Goal: Task Accomplishment & Management: Manage account settings

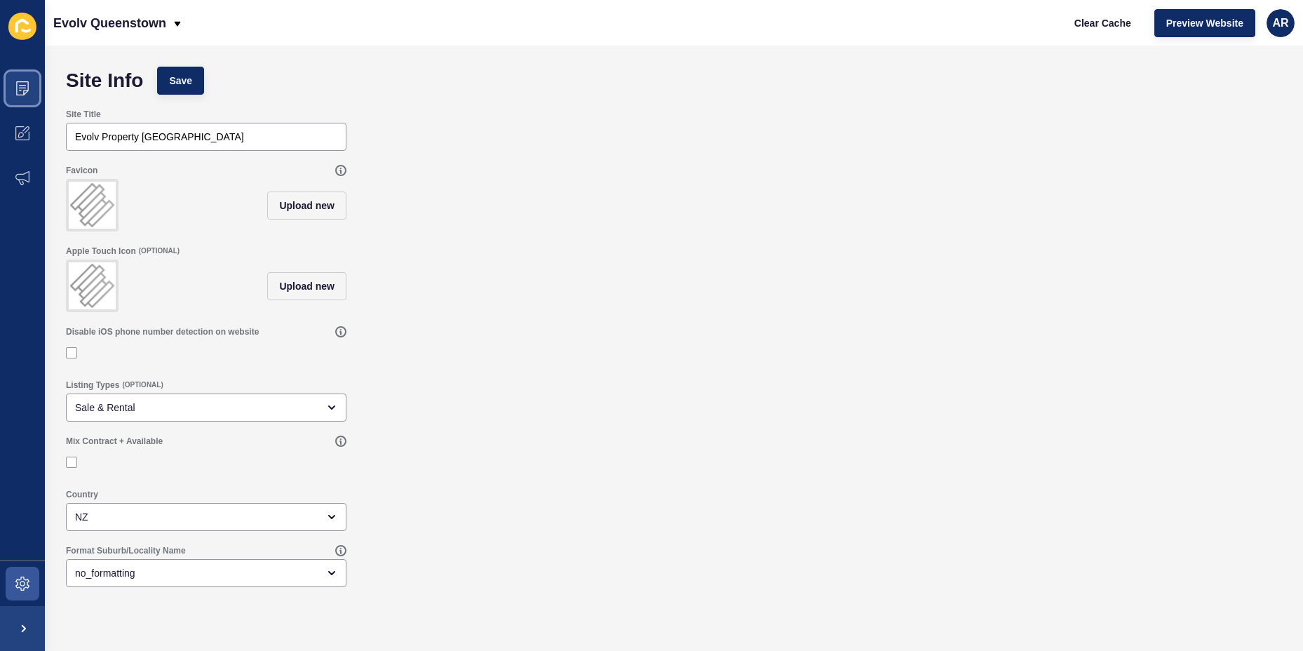
click at [21, 91] on icon at bounding box center [22, 88] width 14 height 14
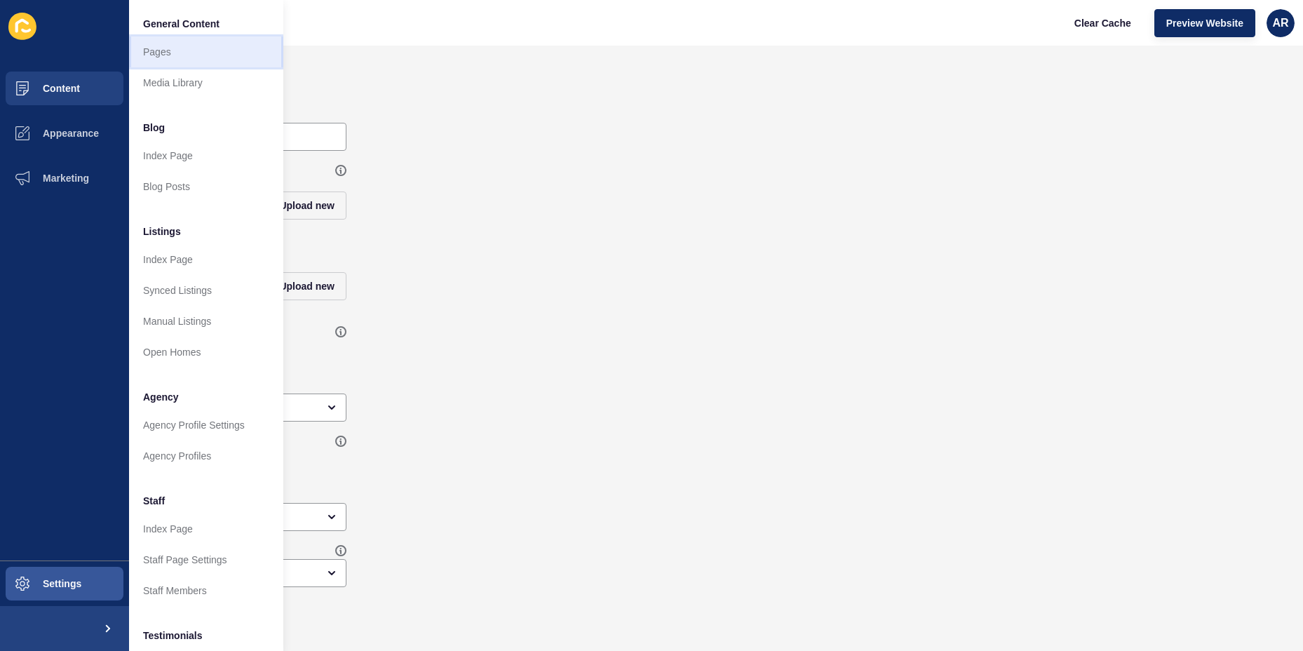
click at [164, 53] on link "Pages" at bounding box center [206, 51] width 154 height 31
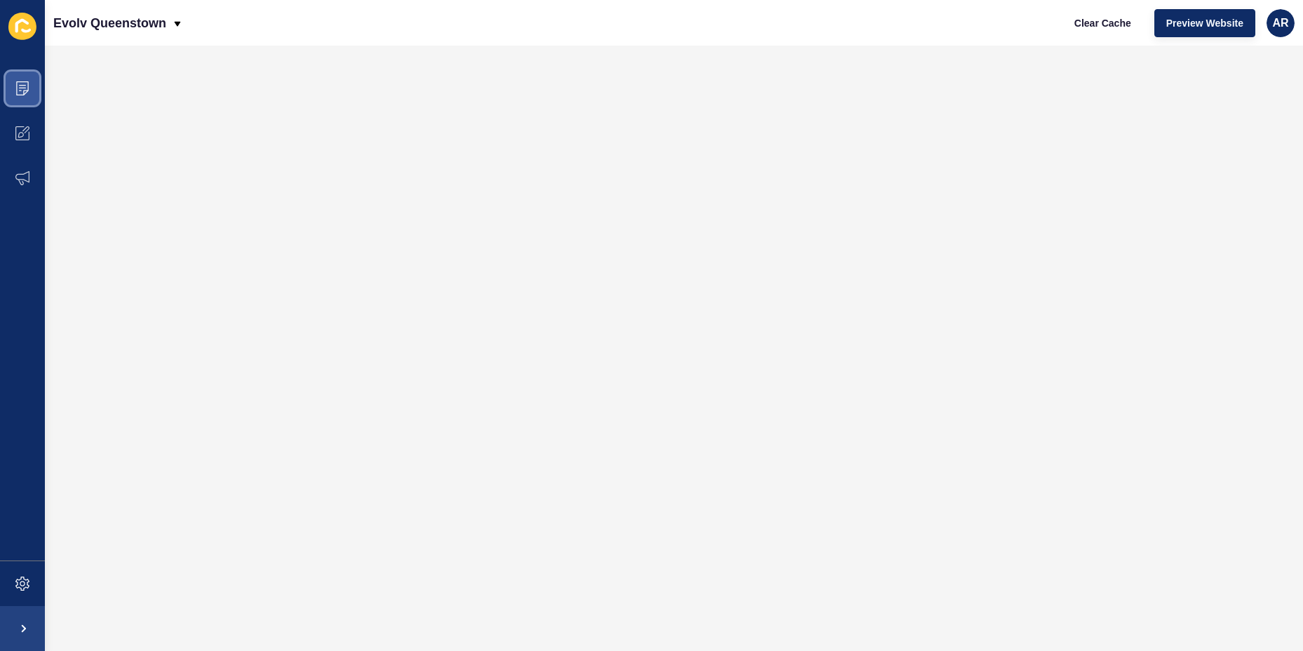
click at [17, 86] on icon at bounding box center [22, 88] width 13 height 14
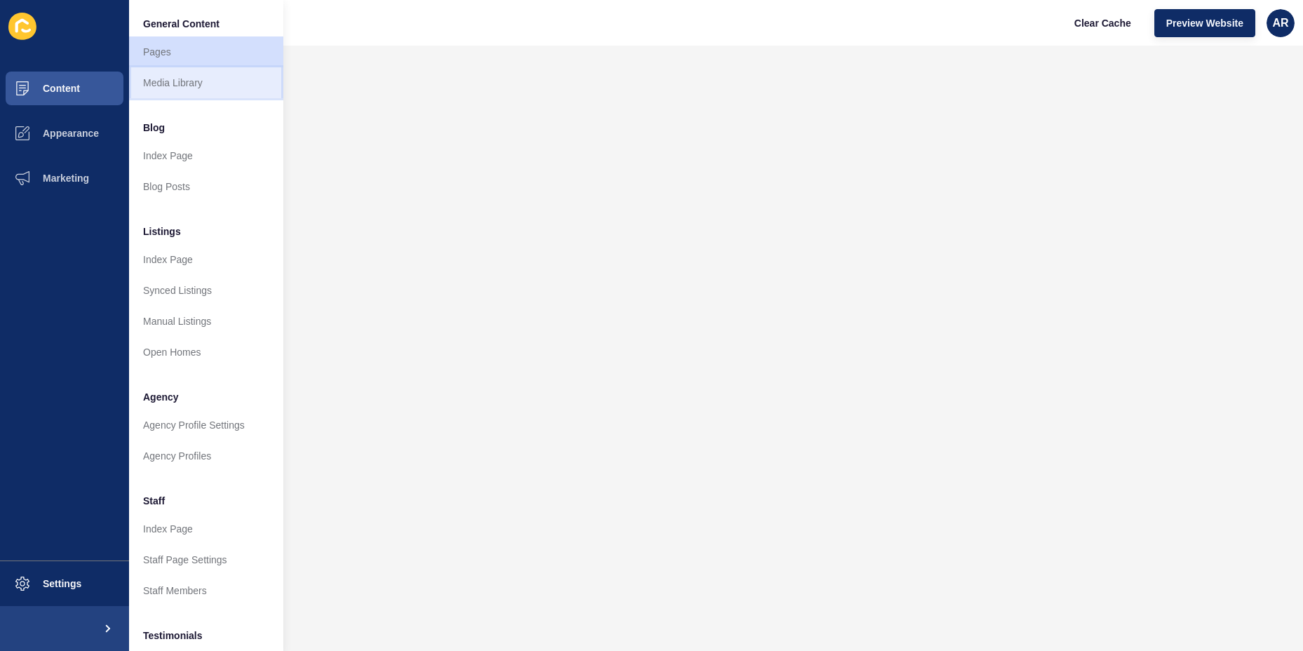
click at [161, 82] on link "Media Library" at bounding box center [206, 82] width 154 height 31
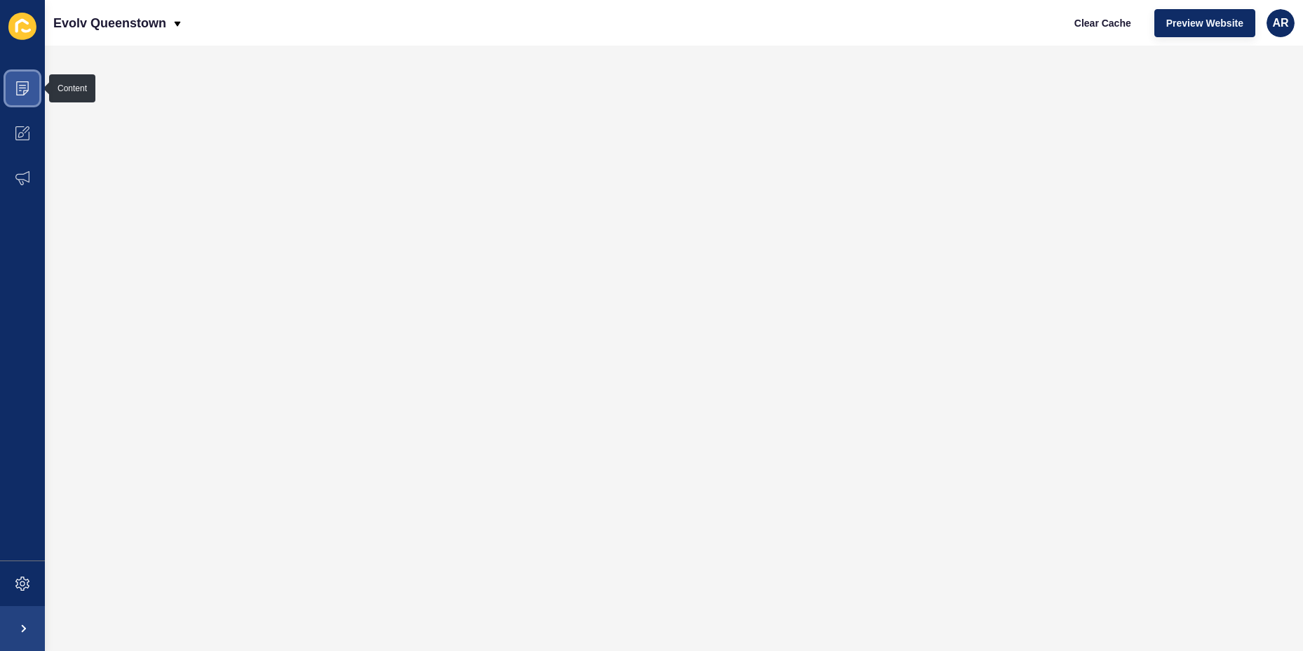
click at [21, 92] on icon at bounding box center [22, 88] width 14 height 14
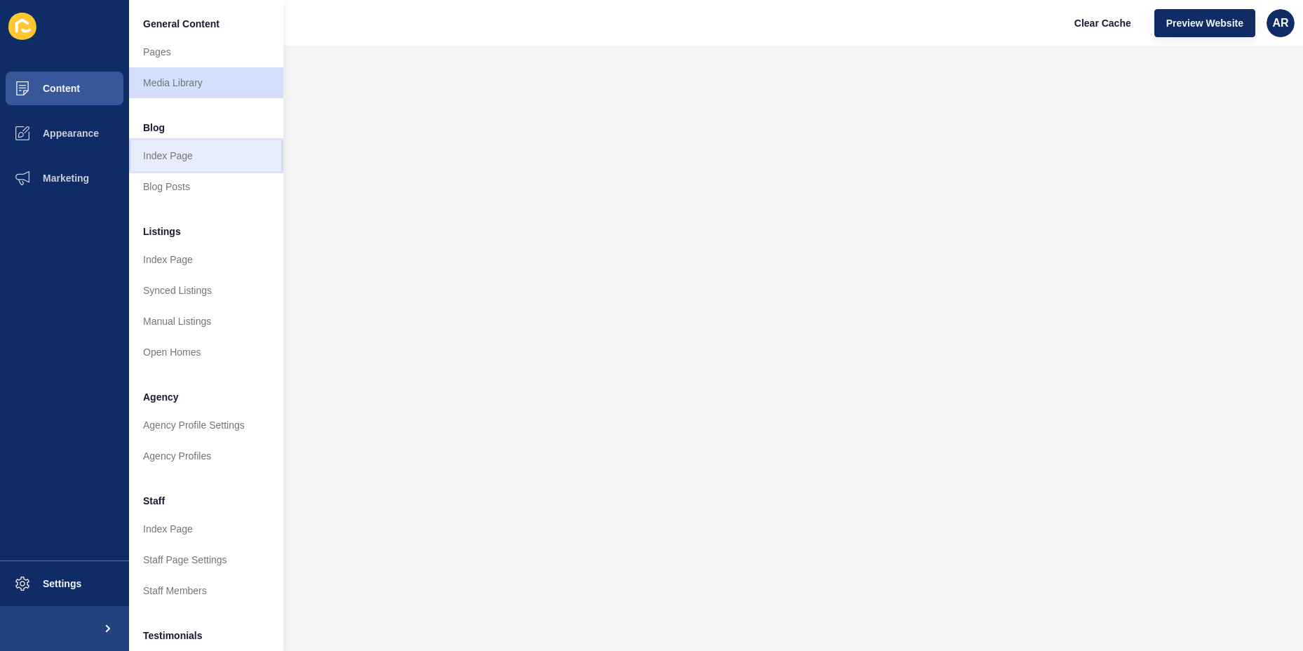
click at [198, 158] on link "Index Page" at bounding box center [206, 155] width 154 height 31
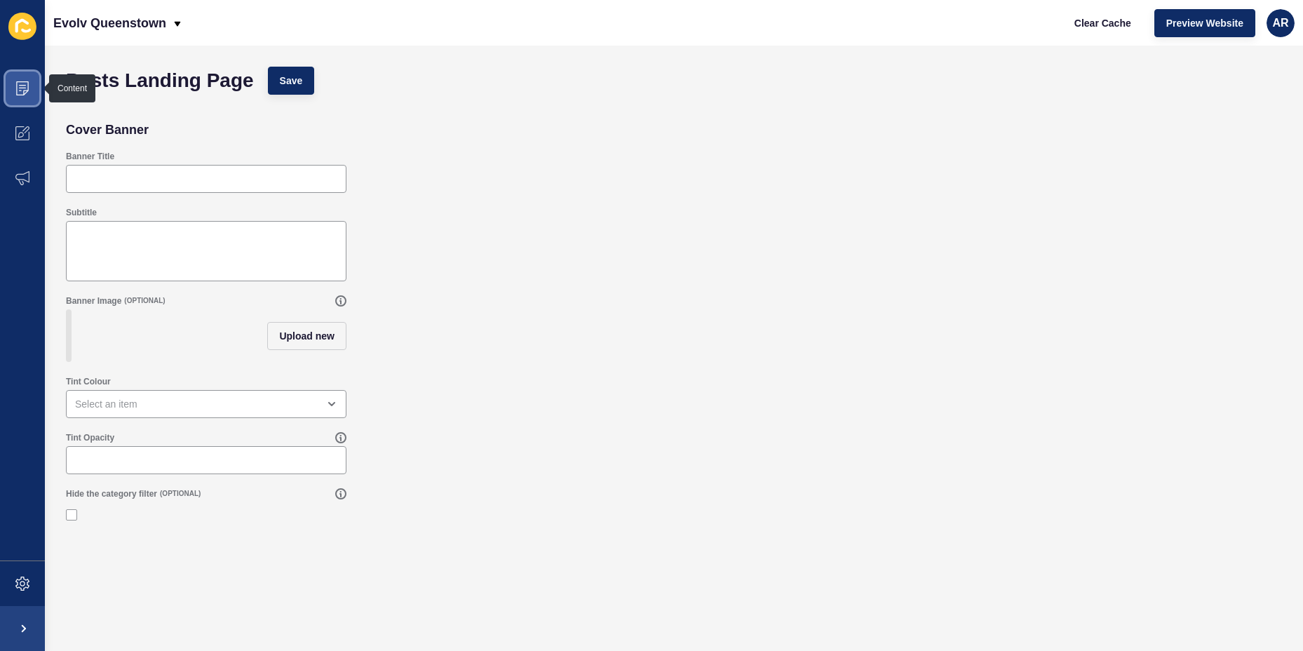
click at [28, 100] on span at bounding box center [22, 88] width 45 height 45
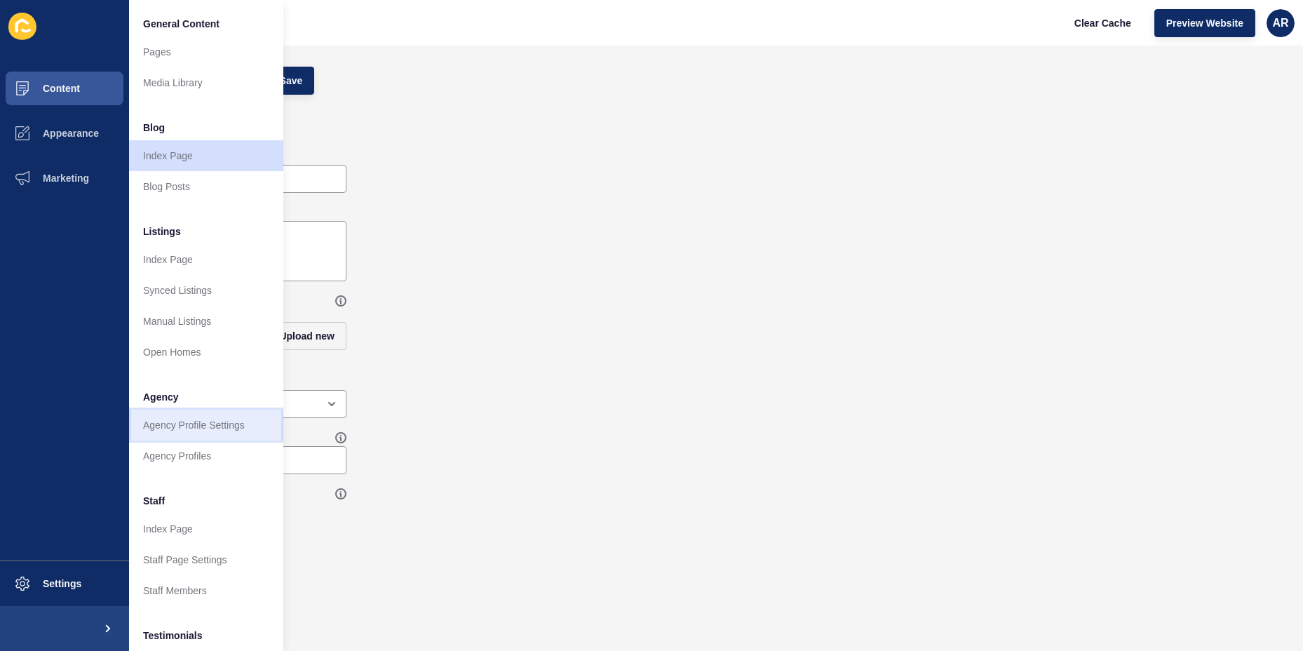
click at [180, 432] on link "Agency Profile Settings" at bounding box center [206, 425] width 154 height 31
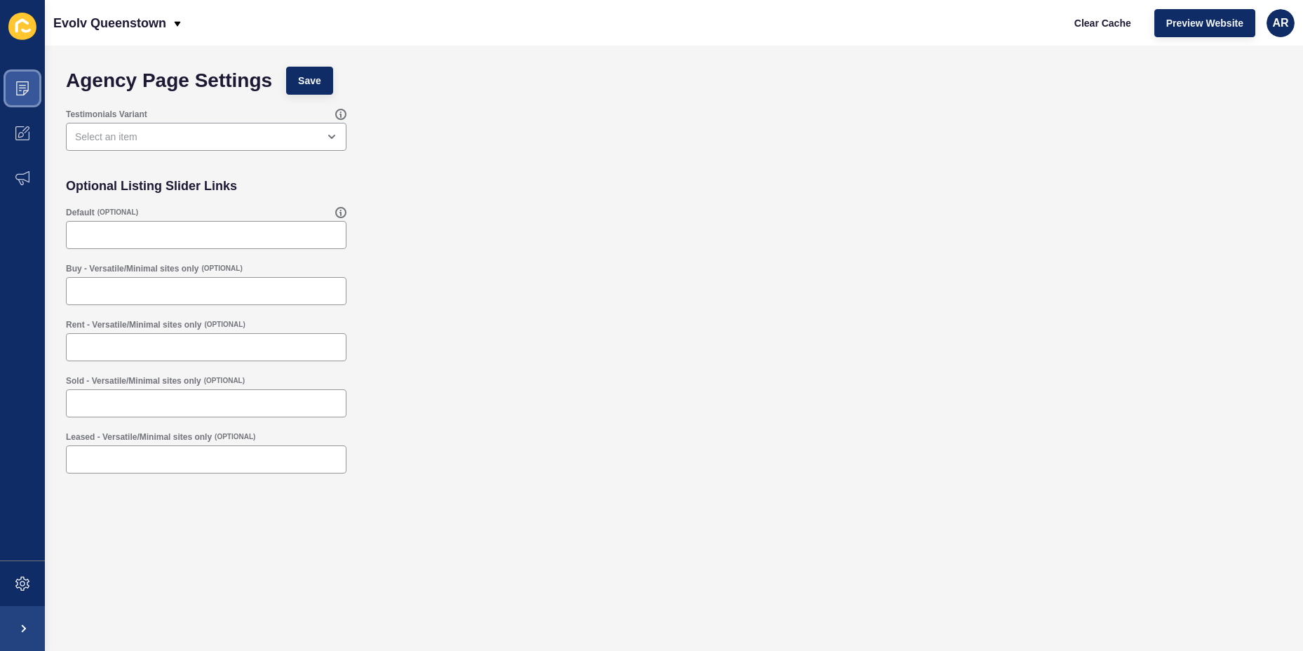
click at [27, 79] on span at bounding box center [22, 88] width 45 height 45
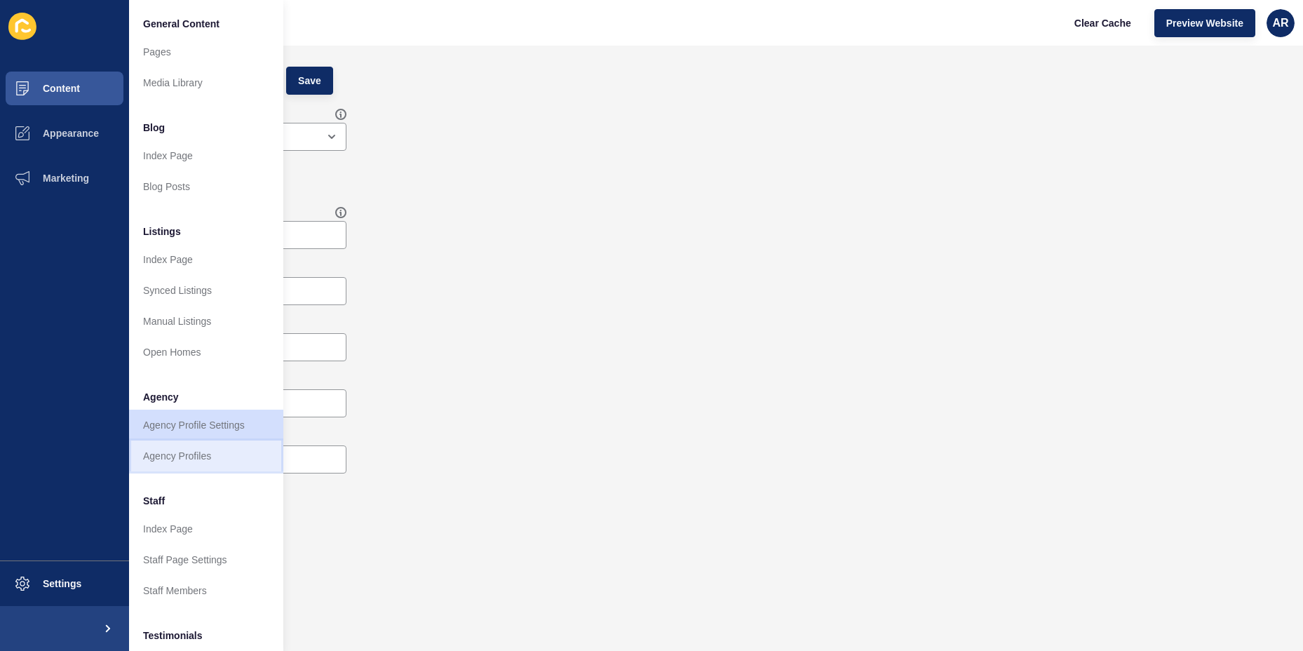
click at [180, 461] on link "Agency Profiles" at bounding box center [206, 456] width 154 height 31
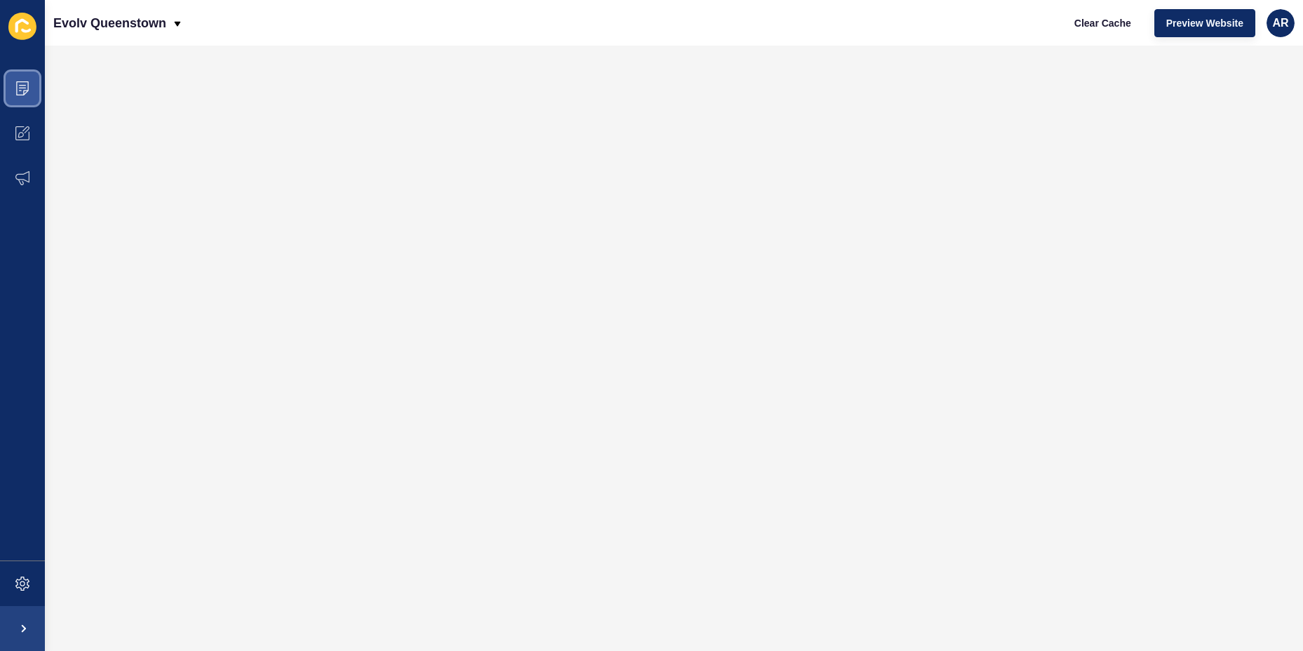
click at [22, 92] on icon at bounding box center [22, 88] width 14 height 14
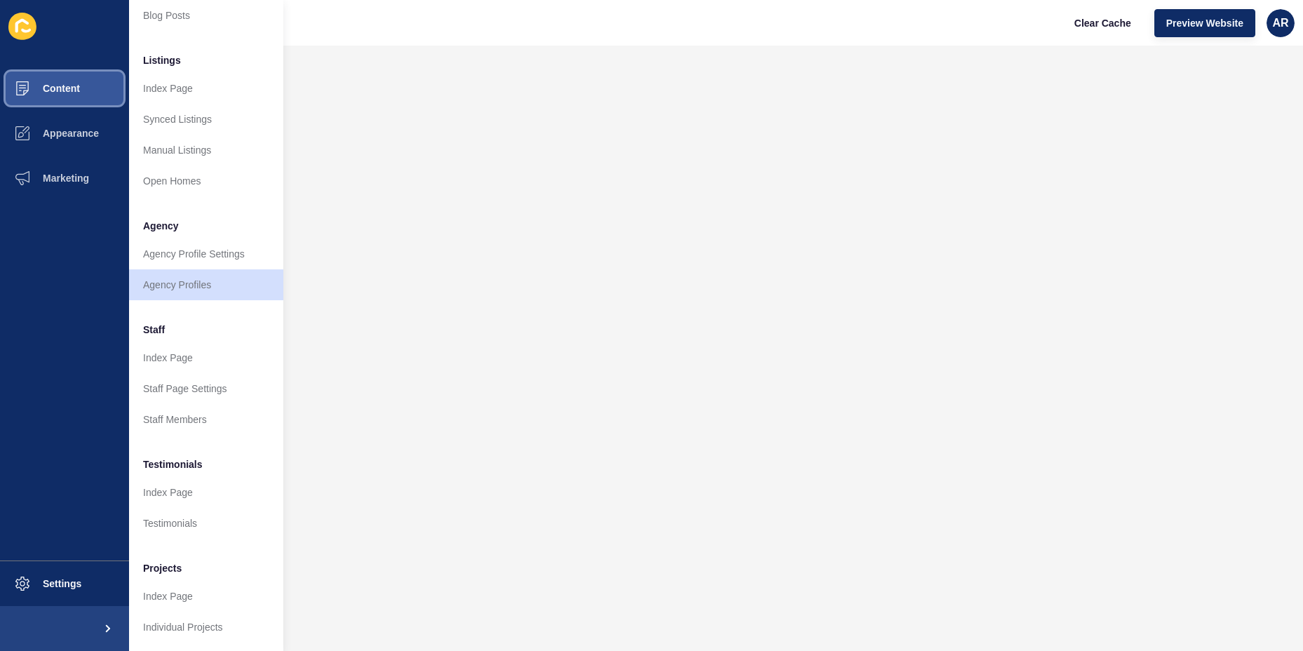
scroll to position [182, 0]
click at [60, 147] on button "Appearance" at bounding box center [64, 133] width 129 height 45
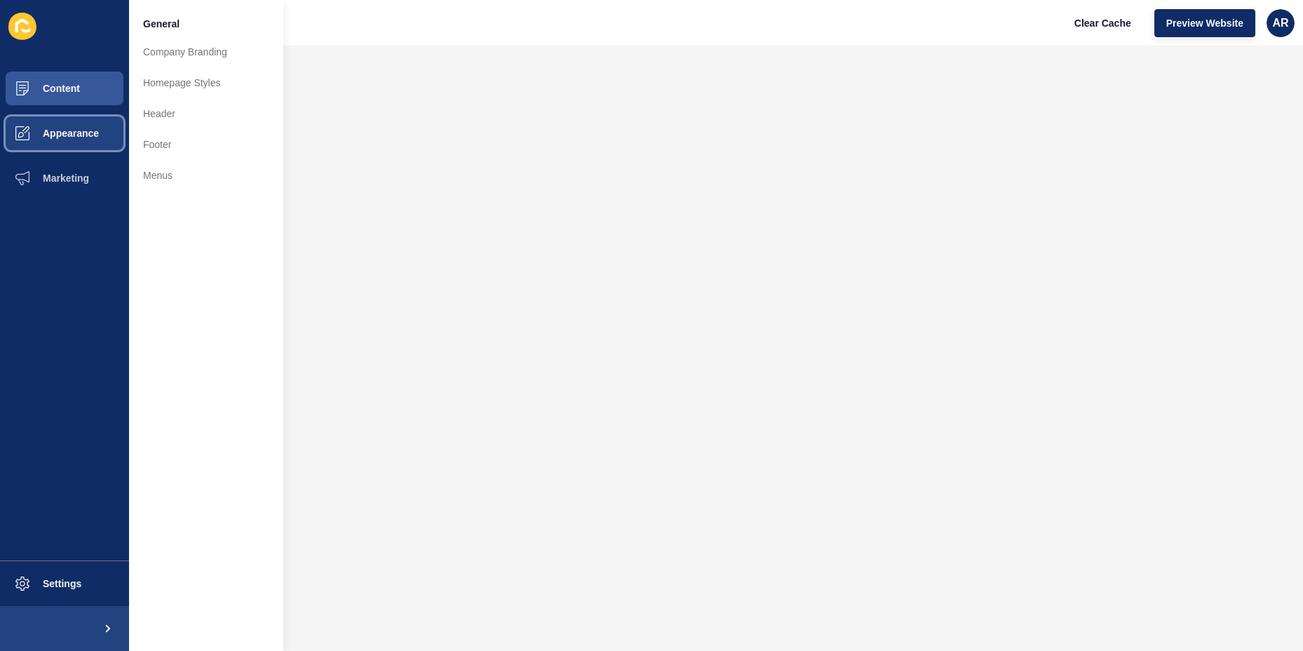
scroll to position [0, 0]
click at [177, 77] on link "Homepage Styles" at bounding box center [206, 82] width 154 height 31
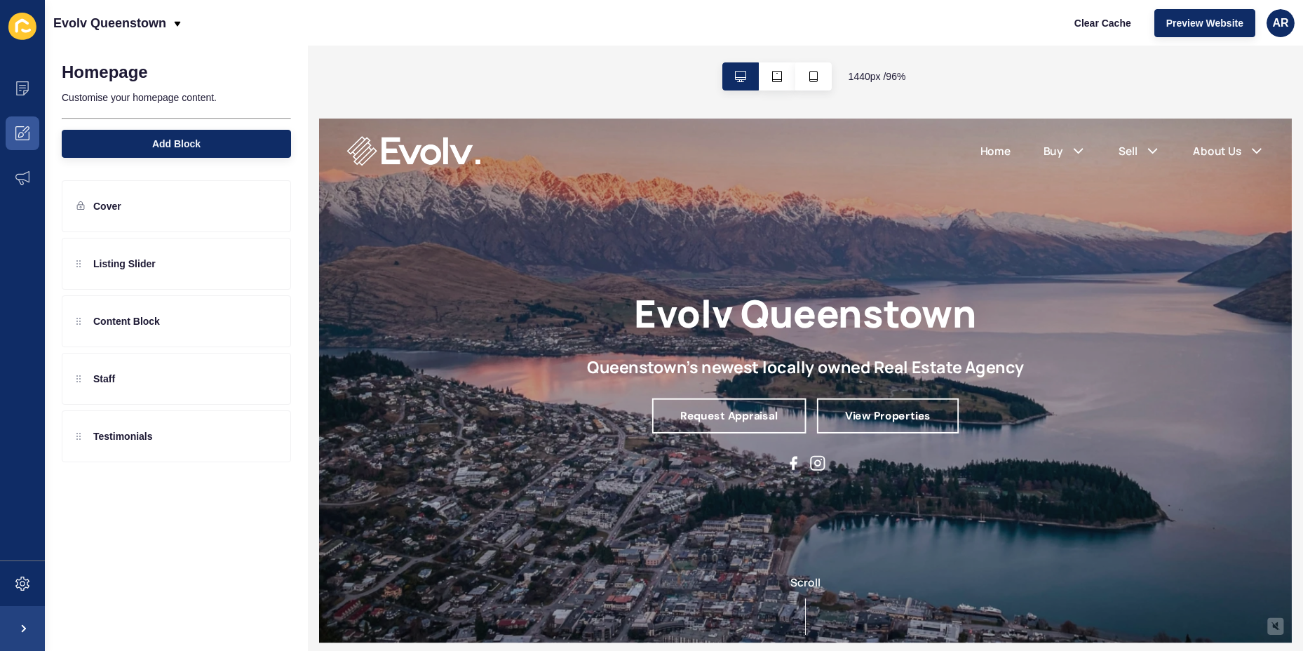
click at [757, 378] on h2 "Queenstown's newest locally owned Real Estate Agency" at bounding box center [824, 376] width 453 height 20
click at [795, 377] on h2 "Queenstown's newest locally owned Real Estate Agency" at bounding box center [824, 376] width 453 height 20
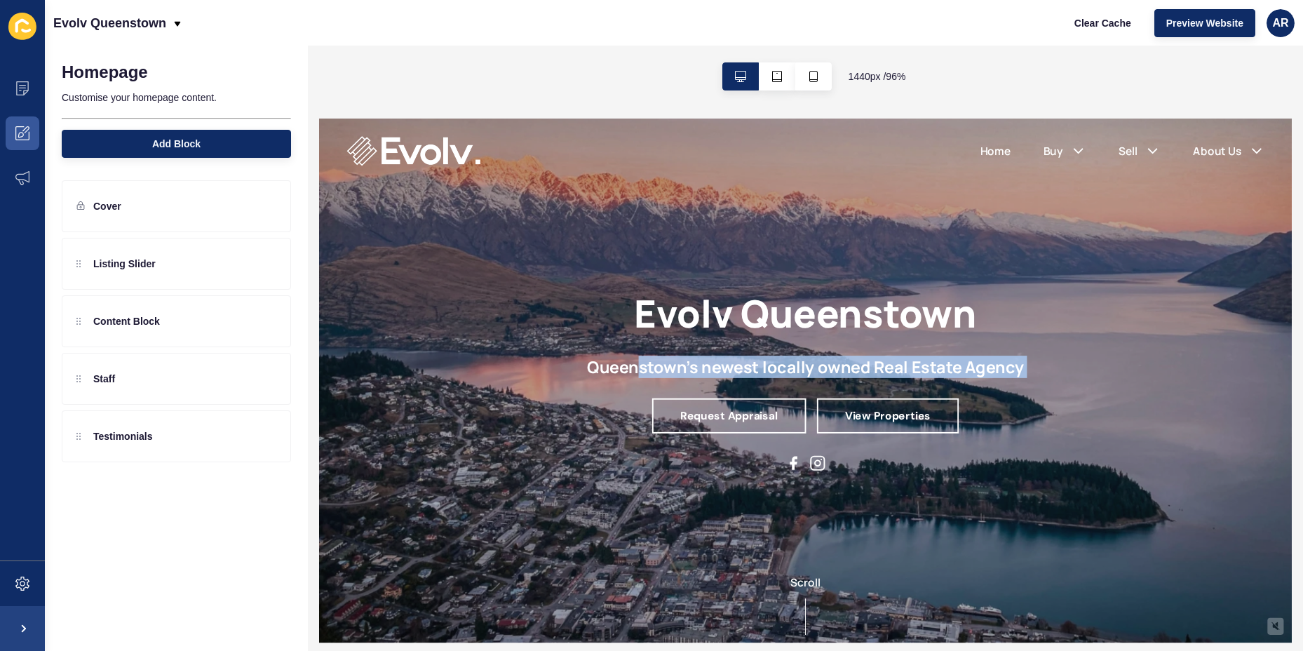
click at [795, 377] on h2 "Queenstown's newest locally owned Real Estate Agency" at bounding box center [824, 376] width 453 height 20
click at [158, 331] on div "Content Block" at bounding box center [117, 321] width 83 height 22
click at [237, 329] on div at bounding box center [240, 321] width 23 height 22
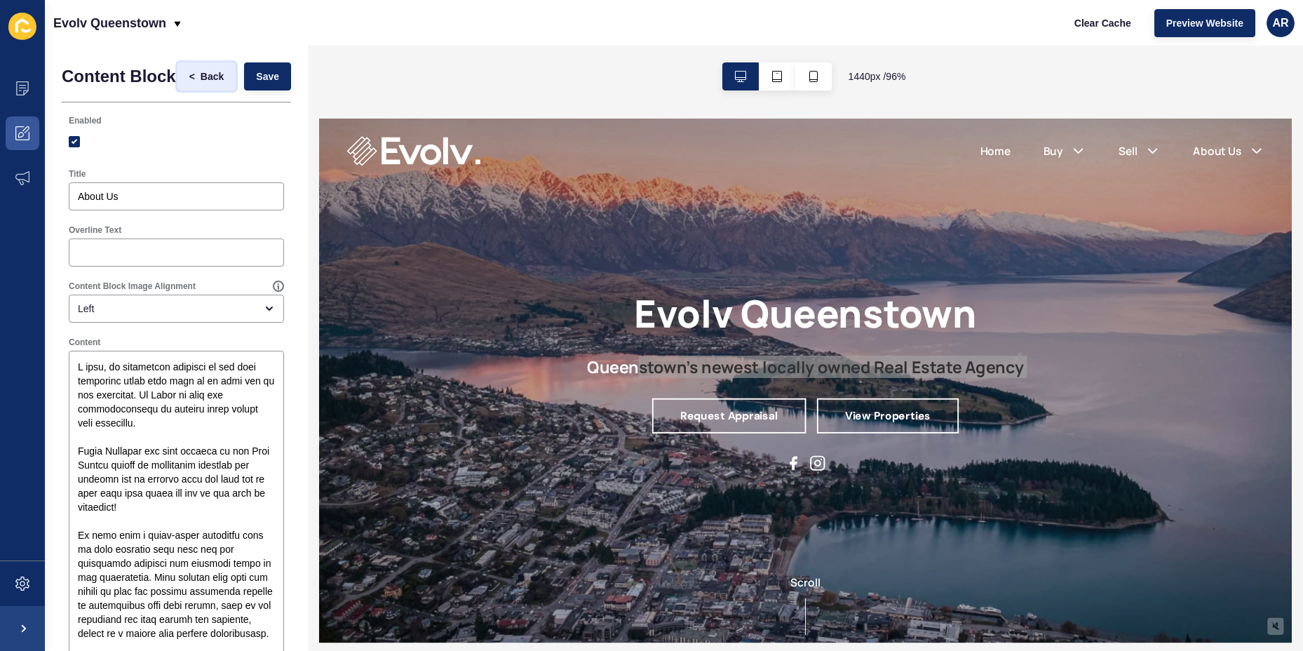
click at [201, 83] on span "Back" at bounding box center [212, 76] width 23 height 14
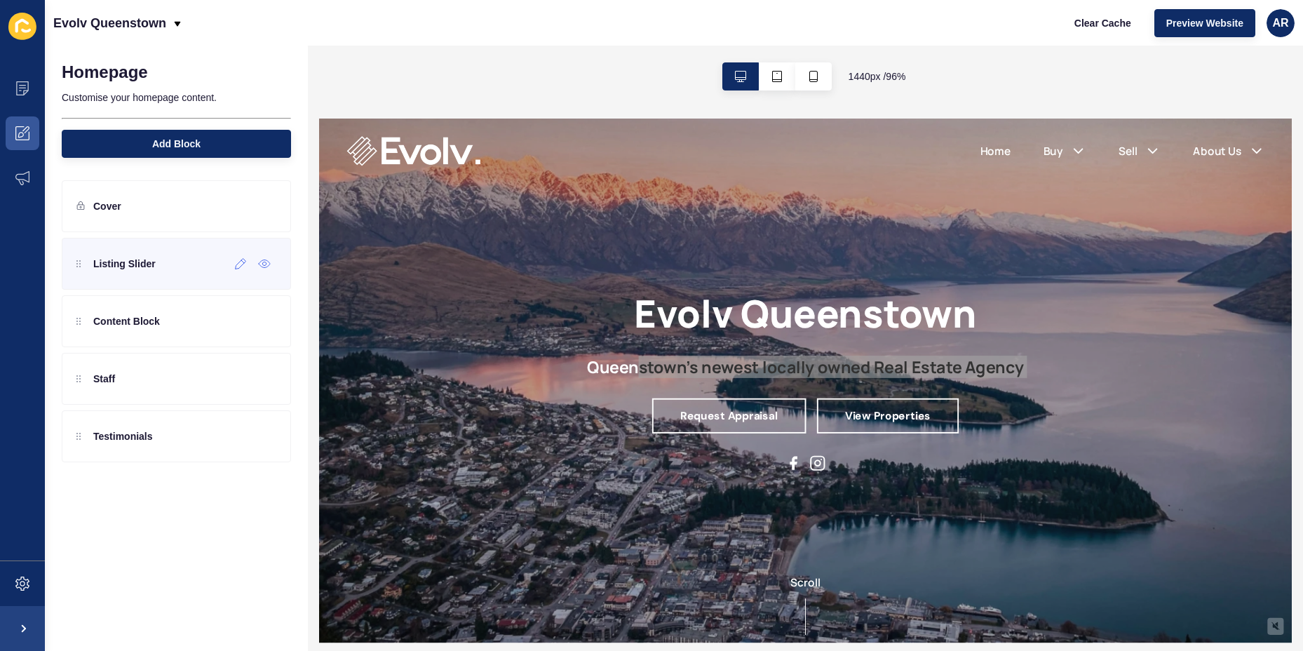
click at [126, 279] on div "Listing Slider" at bounding box center [176, 264] width 229 height 52
click at [267, 205] on icon at bounding box center [266, 204] width 3 height 3
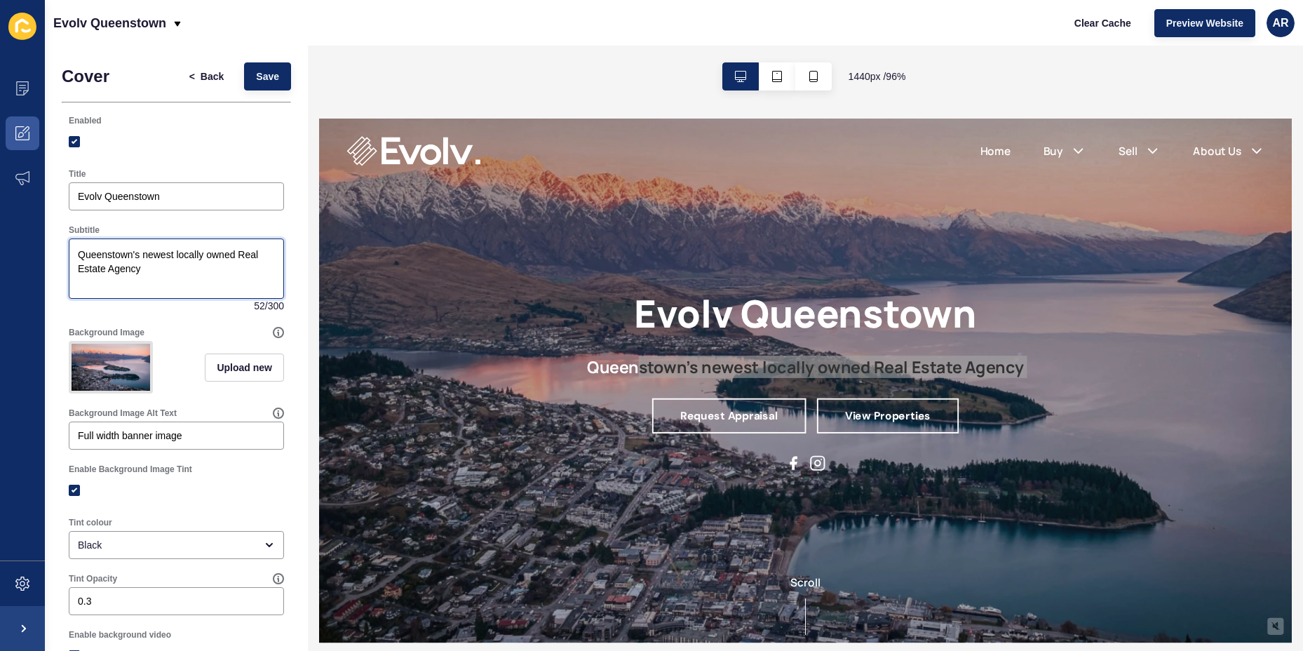
click at [155, 266] on textarea "Queenstown's newest locally owned Real Estate Agency" at bounding box center [176, 269] width 211 height 56
click at [105, 194] on input "Evolv Queenstown" at bounding box center [176, 196] width 197 height 14
click at [149, 271] on textarea "Queenstown's newest locally owned Real Estate Agency" at bounding box center [176, 269] width 211 height 56
drag, startPoint x: 156, startPoint y: 276, endPoint x: 73, endPoint y: 261, distance: 84.9
click at [69, 254] on div "Queenstown's newest locally owned Real Estate Agency" at bounding box center [176, 269] width 215 height 60
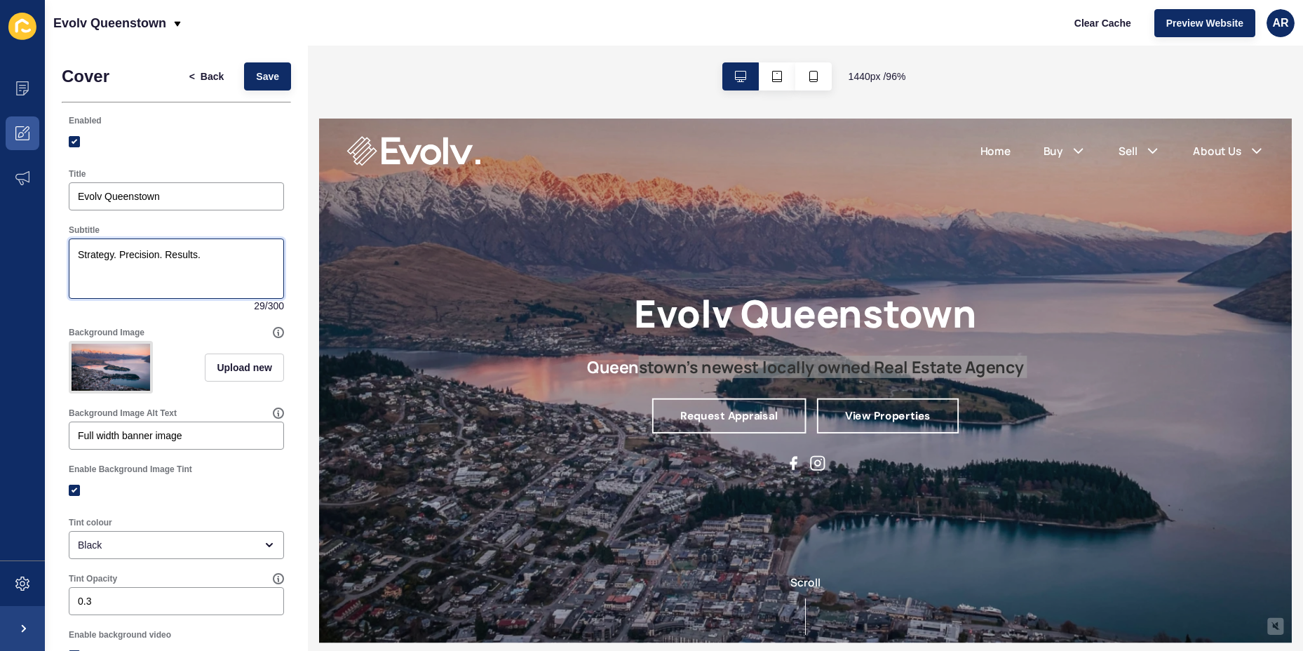
drag, startPoint x: 192, startPoint y: 255, endPoint x: 163, endPoint y: 253, distance: 28.8
click at [163, 253] on textarea "Strategy. Precision. Results." at bounding box center [176, 269] width 211 height 56
click at [150, 286] on textarea "Strategy. Precision. Results." at bounding box center [176, 269] width 211 height 56
type textarea "Strategy. Precision. Results."
click at [106, 197] on input "Evolv Queenstown" at bounding box center [176, 196] width 197 height 14
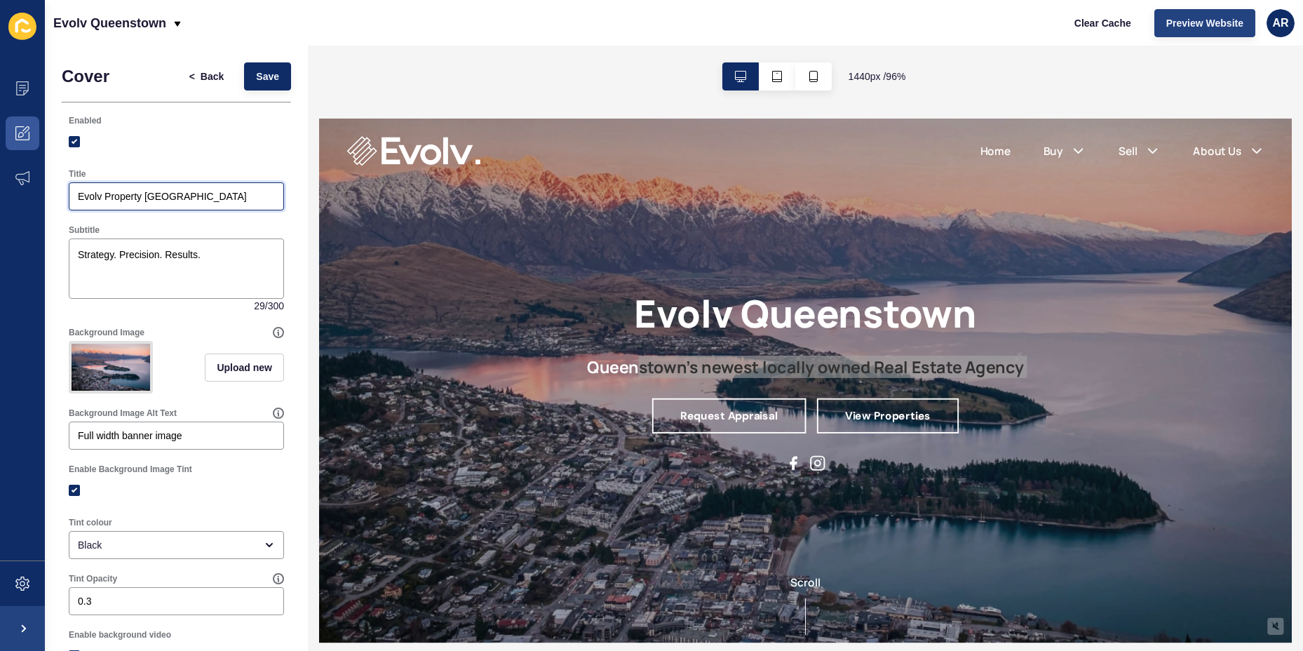
type input "Evolv Property [GEOGRAPHIC_DATA]"
click at [1183, 25] on span "Preview Website" at bounding box center [1205, 23] width 77 height 14
click at [256, 74] on span "Save" at bounding box center [267, 76] width 23 height 14
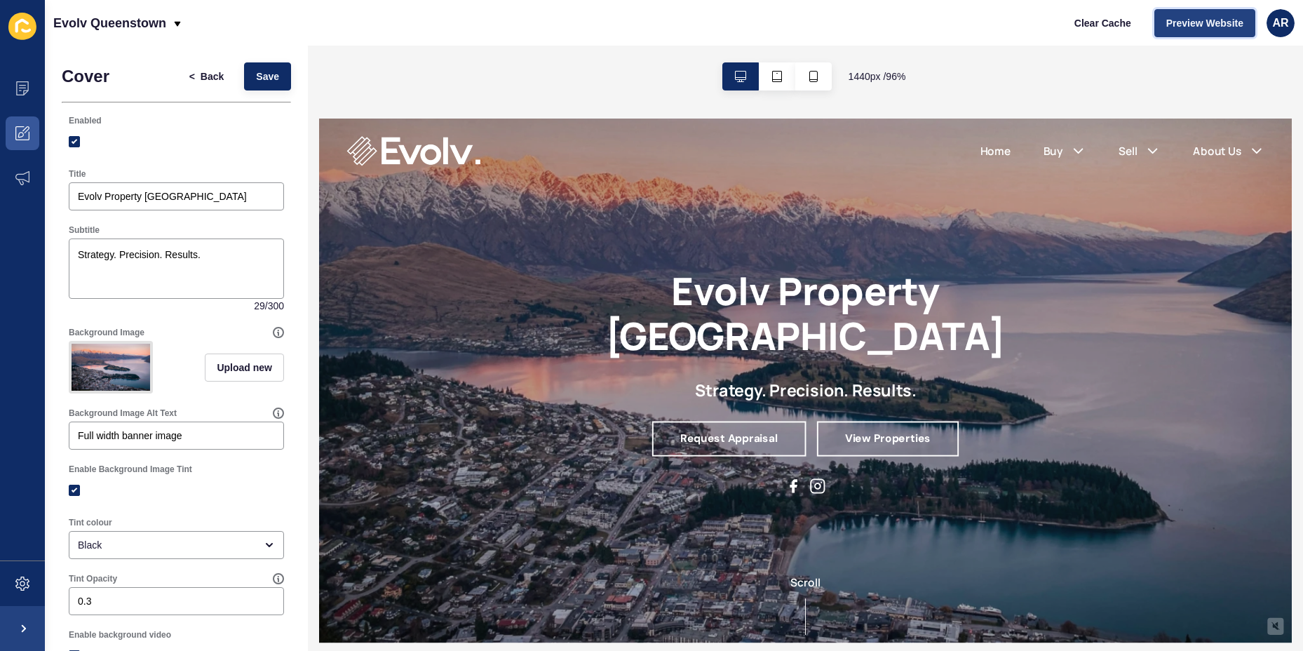
click at [1176, 29] on button "Preview Website" at bounding box center [1205, 23] width 101 height 28
click at [189, 74] on span "<" at bounding box center [194, 76] width 11 height 14
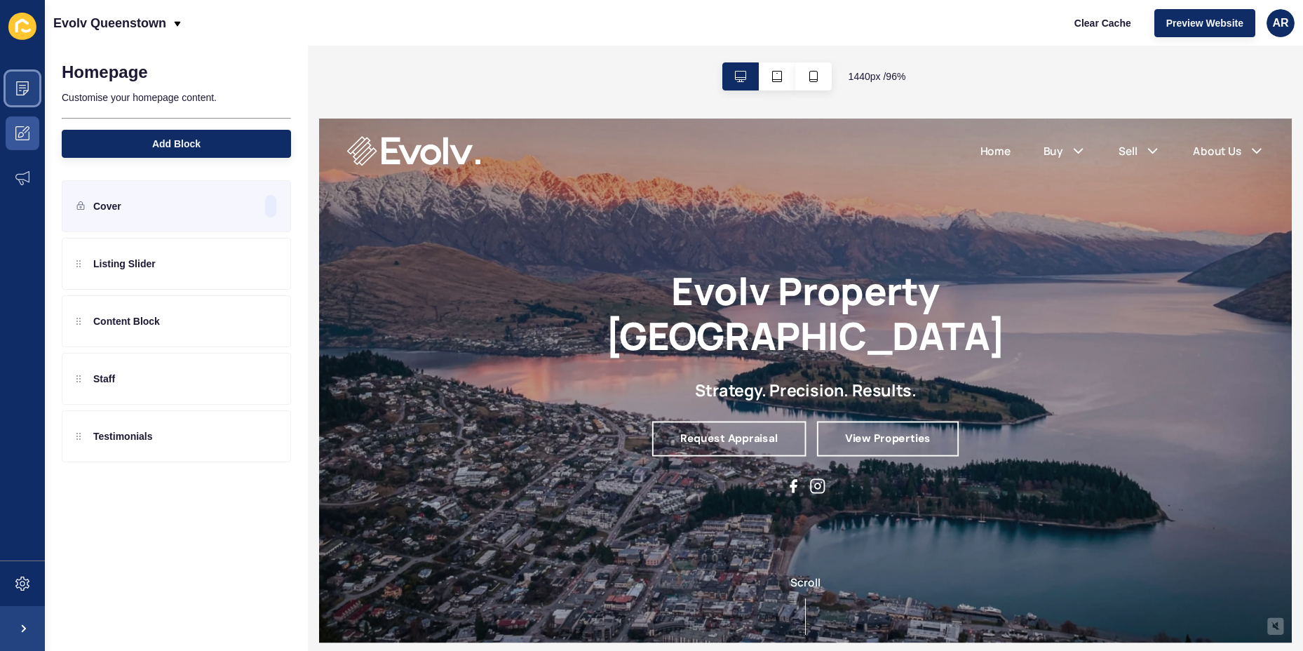
click at [22, 88] on icon at bounding box center [22, 88] width 14 height 14
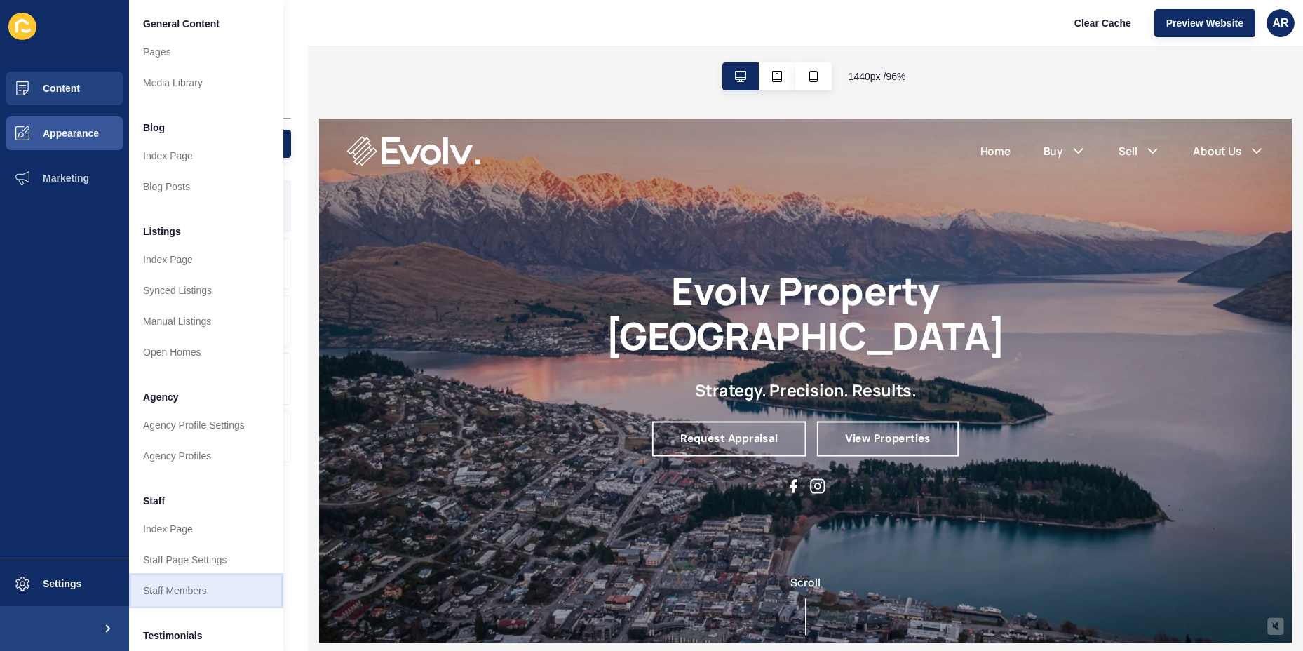
click at [185, 589] on link "Staff Members" at bounding box center [206, 590] width 154 height 31
